Goal: Task Accomplishment & Management: Manage account settings

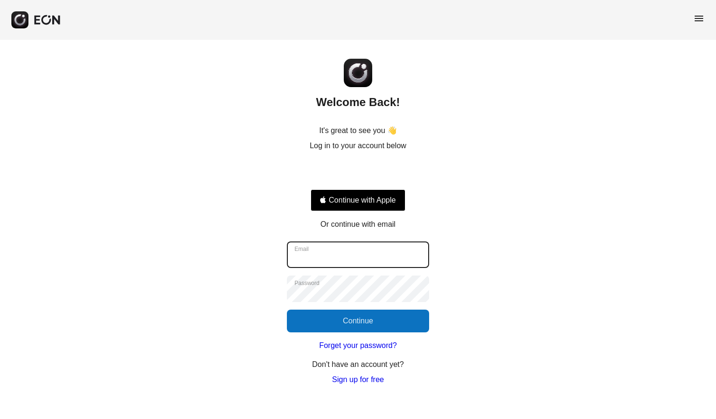
click at [382, 256] on input "Email" at bounding box center [358, 255] width 142 height 27
type input "**********"
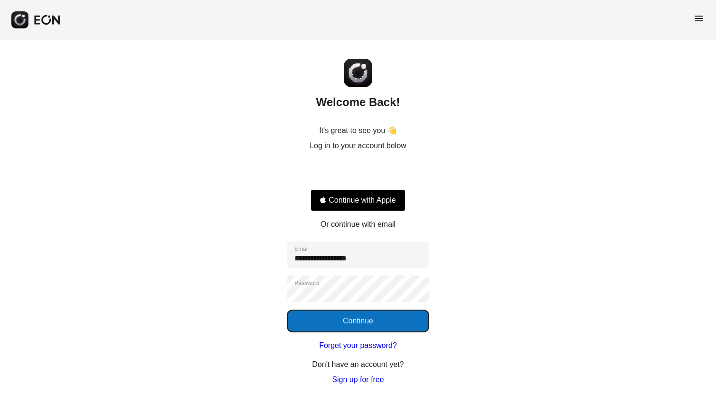
click at [368, 325] on button "Continue" at bounding box center [358, 321] width 142 height 23
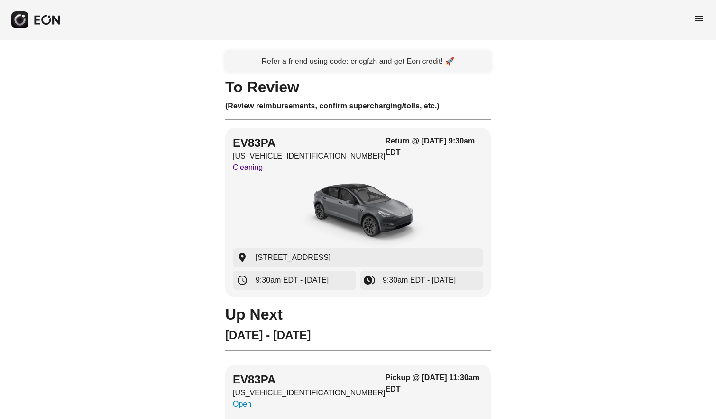
click at [696, 18] on span "menu" at bounding box center [698, 18] width 11 height 11
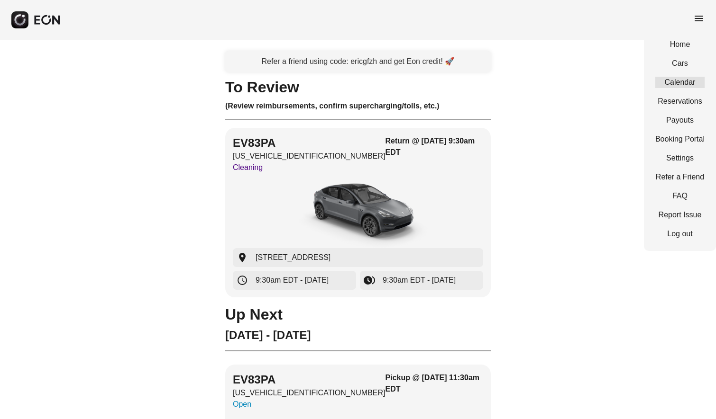
click at [677, 81] on link "Calendar" at bounding box center [679, 82] width 49 height 11
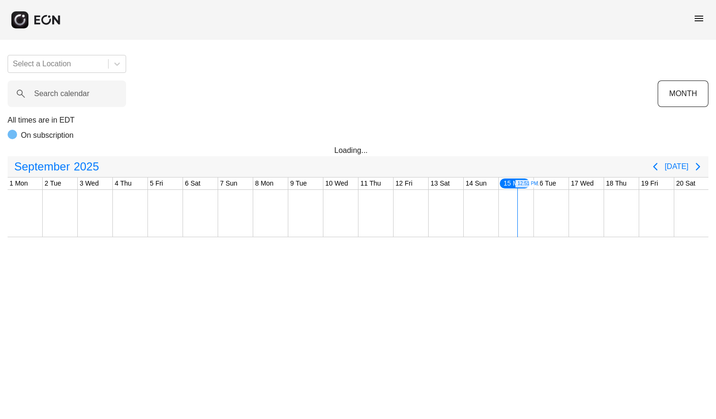
scroll to position [0, 351]
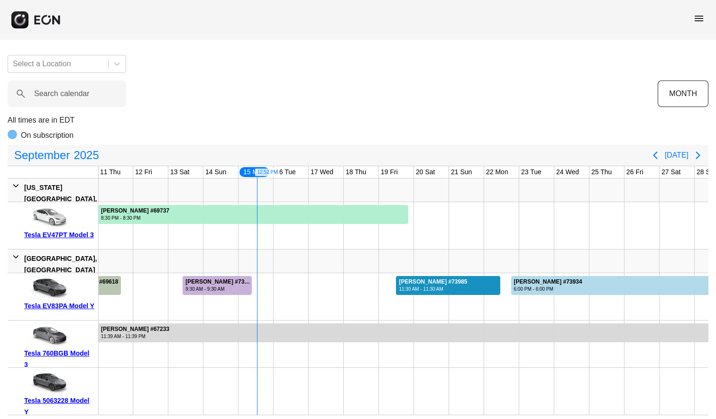
click at [417, 284] on div "Sun Taek Kim #73985" at bounding box center [433, 282] width 68 height 7
click at [416, 284] on div "Sun Taek Kim #73985" at bounding box center [433, 282] width 68 height 7
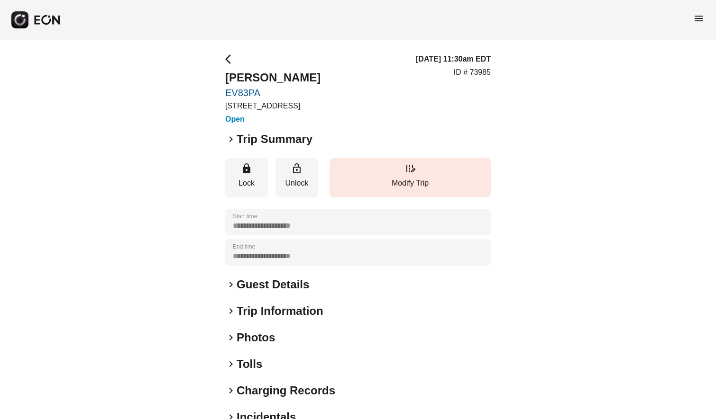
click at [231, 285] on span "keyboard_arrow_right" at bounding box center [230, 284] width 11 height 11
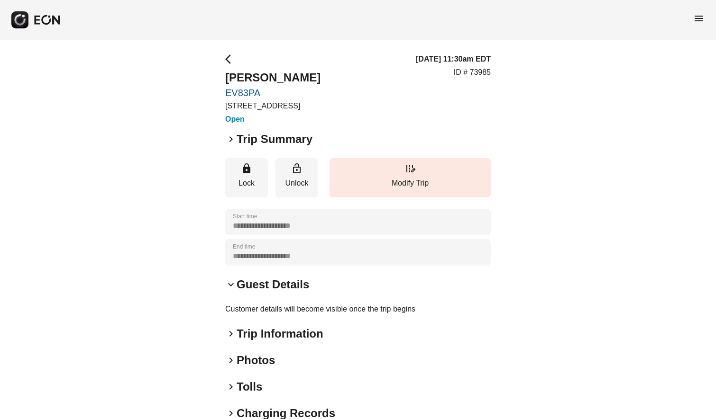
click at [229, 137] on span "keyboard_arrow_right" at bounding box center [230, 139] width 11 height 11
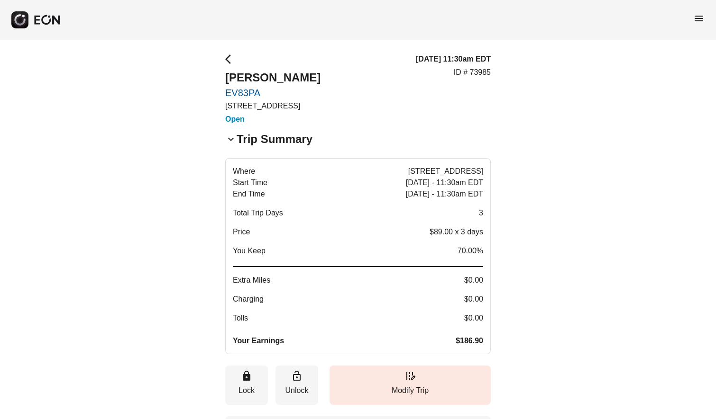
drag, startPoint x: 234, startPoint y: 167, endPoint x: 451, endPoint y: 215, distance: 222.3
click at [451, 215] on div "Where [STREET_ADDRESS] Start Time [DATE] - 11:30am EDT End Time [DATE] - 11:30a…" at bounding box center [358, 256] width 250 height 181
drag, startPoint x: 481, startPoint y: 193, endPoint x: 387, endPoint y: 188, distance: 94.0
click at [387, 188] on button "Where [STREET_ADDRESS] Start Time [DATE] - 11:30am EDT End Time [DATE] - 11:30a…" at bounding box center [357, 256] width 265 height 196
drag, startPoint x: 402, startPoint y: 166, endPoint x: 454, endPoint y: 203, distance: 63.1
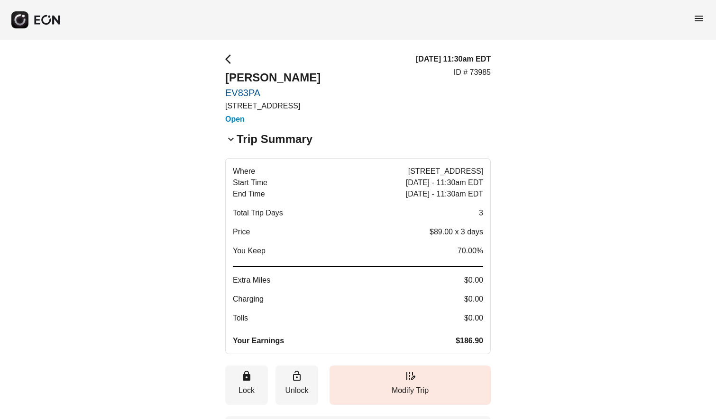
click at [454, 203] on div "Where [STREET_ADDRESS] Start Time [DATE] - 11:30am EDT End Time [DATE] - 11:30a…" at bounding box center [358, 256] width 250 height 181
